Goal: Transaction & Acquisition: Obtain resource

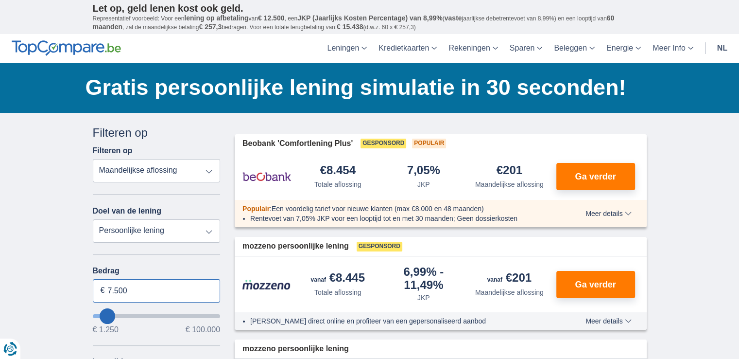
click at [133, 287] on input "7.500" at bounding box center [157, 290] width 128 height 23
type input "7"
type input "2.500"
type input "2250"
select select "24"
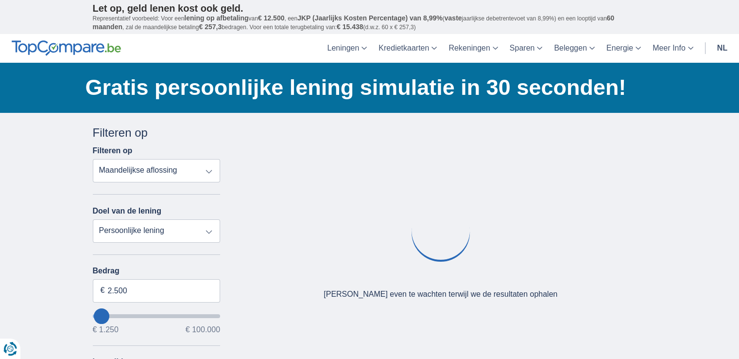
click at [68, 318] on div "× widget.non-eligible-application.title widget.non-eligible-application.text no…" at bounding box center [369, 361] width 739 height 497
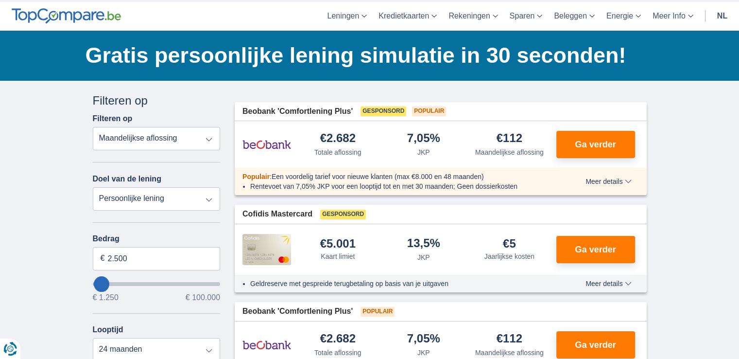
scroll to position [13, 0]
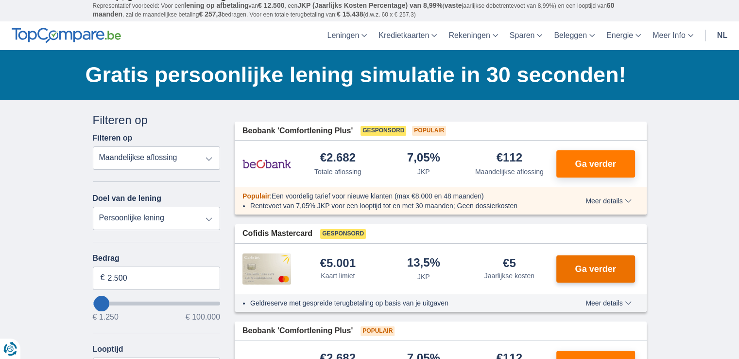
click at [600, 268] on span "Ga verder" at bounding box center [595, 268] width 41 height 9
